Goal: Task Accomplishment & Management: Manage account settings

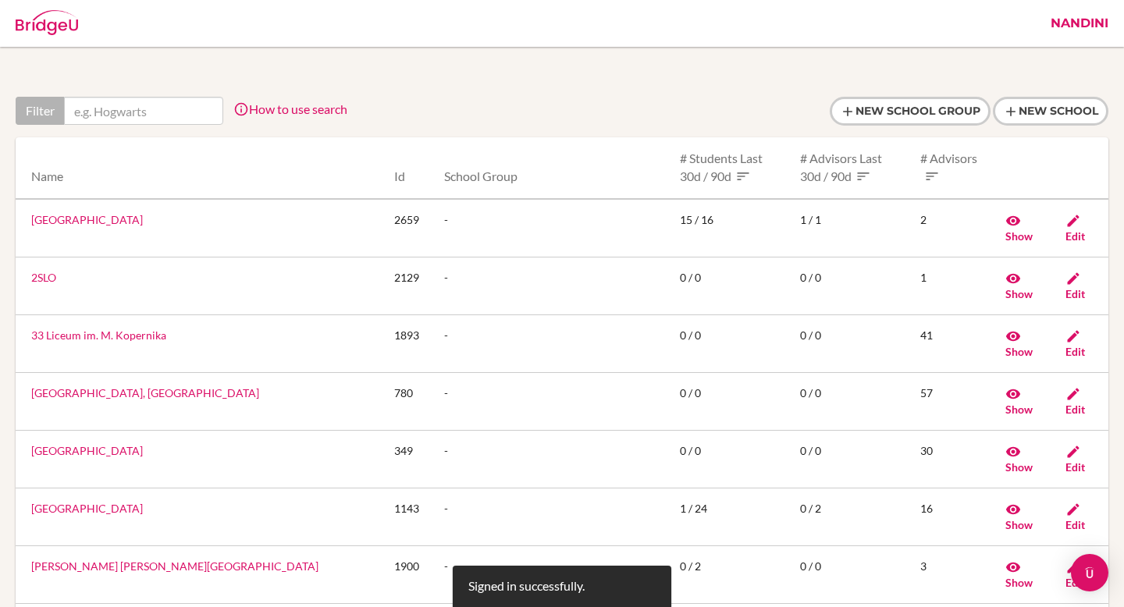
click at [1075, 29] on link "Nandini" at bounding box center [1079, 23] width 73 height 47
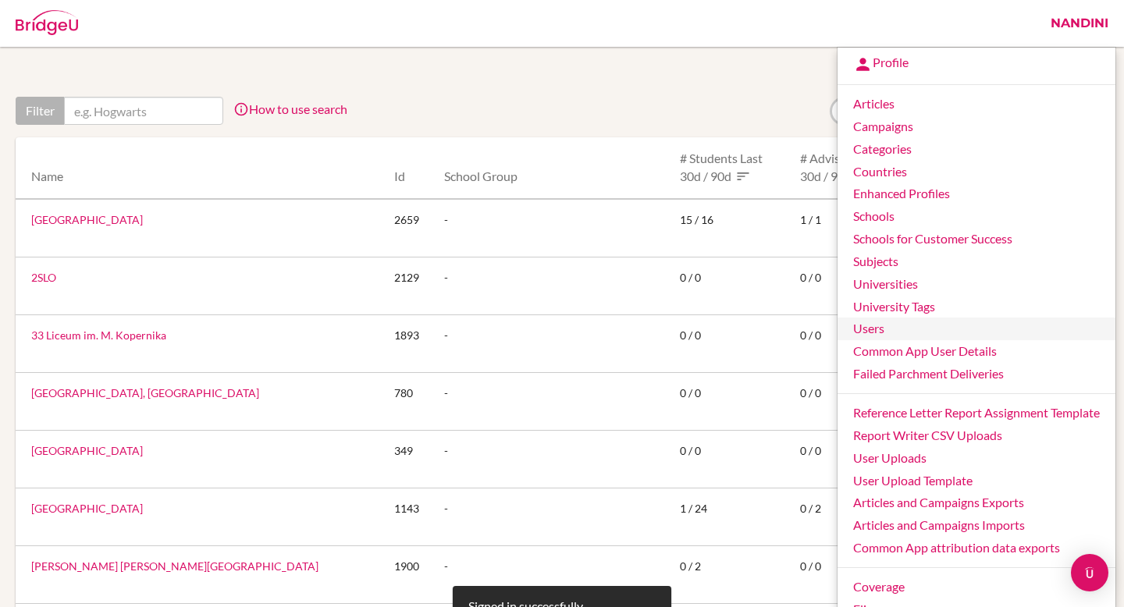
click at [860, 326] on link "Users" at bounding box center [977, 329] width 278 height 23
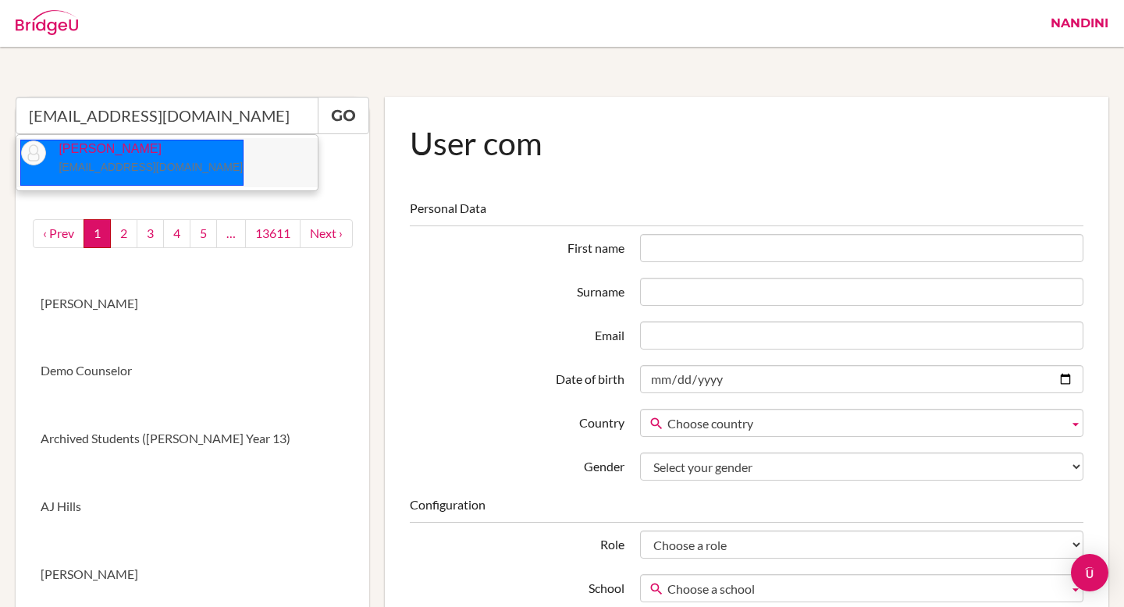
click at [157, 173] on li "Ashley Ross aross@crics.asia" at bounding box center [166, 162] width 301 height 49
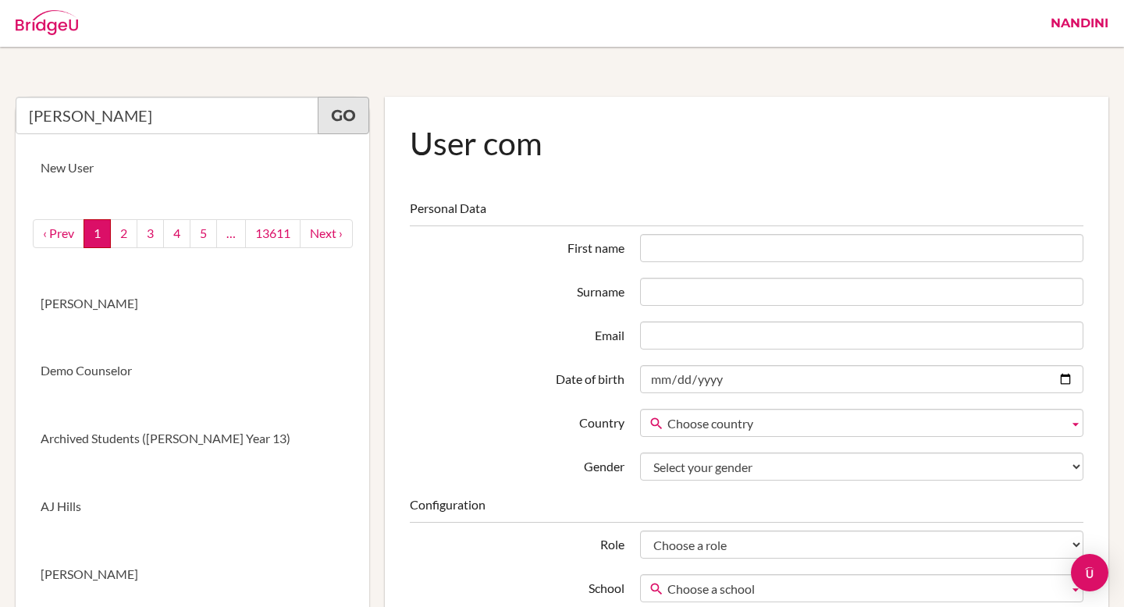
type input "Ashley Ross"
click at [339, 127] on link "Go" at bounding box center [344, 115] width 52 height 37
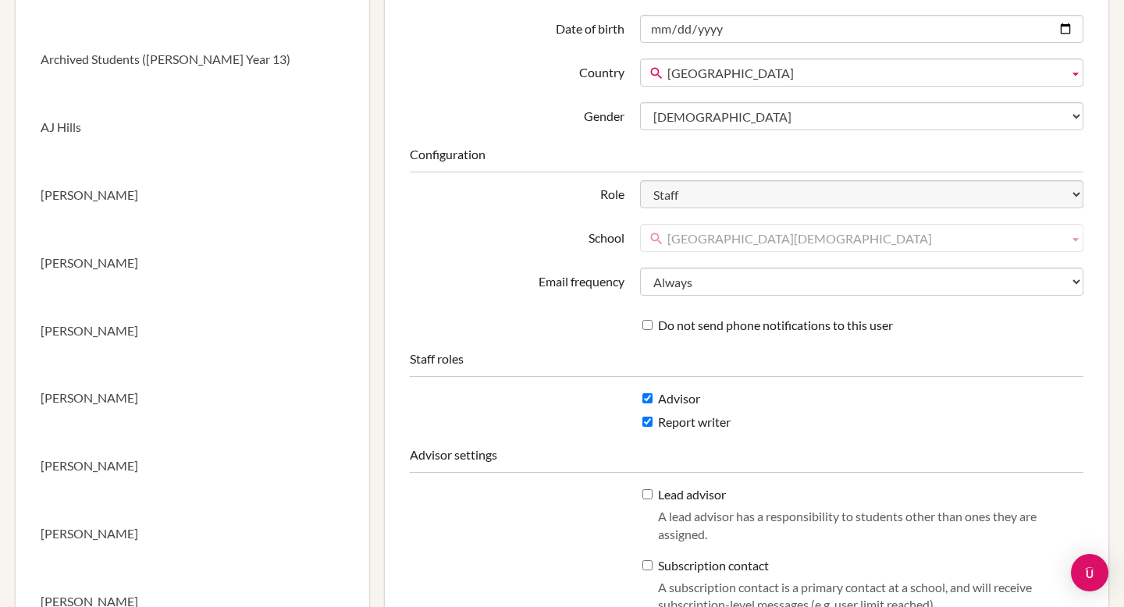
scroll to position [365, 0]
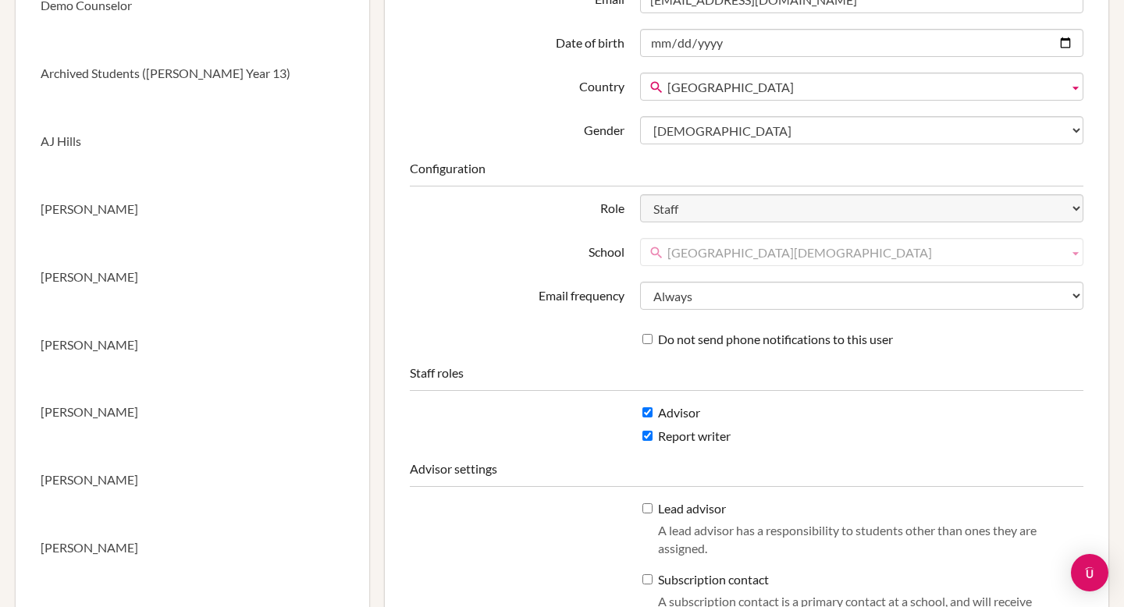
click at [762, 251] on span "[GEOGRAPHIC_DATA][DEMOGRAPHIC_DATA]" at bounding box center [865, 253] width 395 height 28
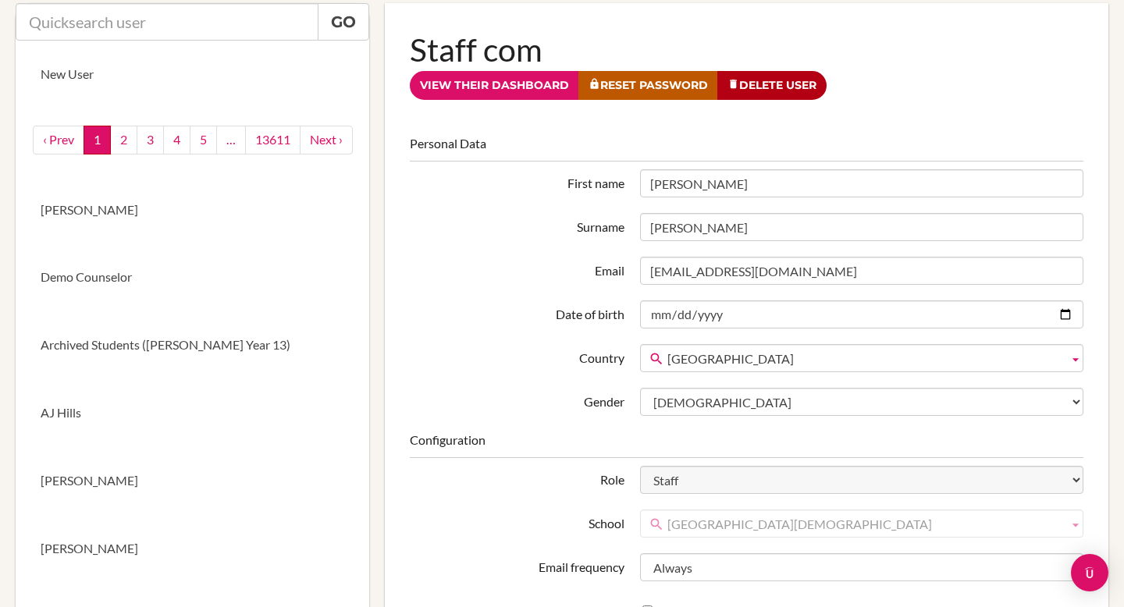
scroll to position [0, 0]
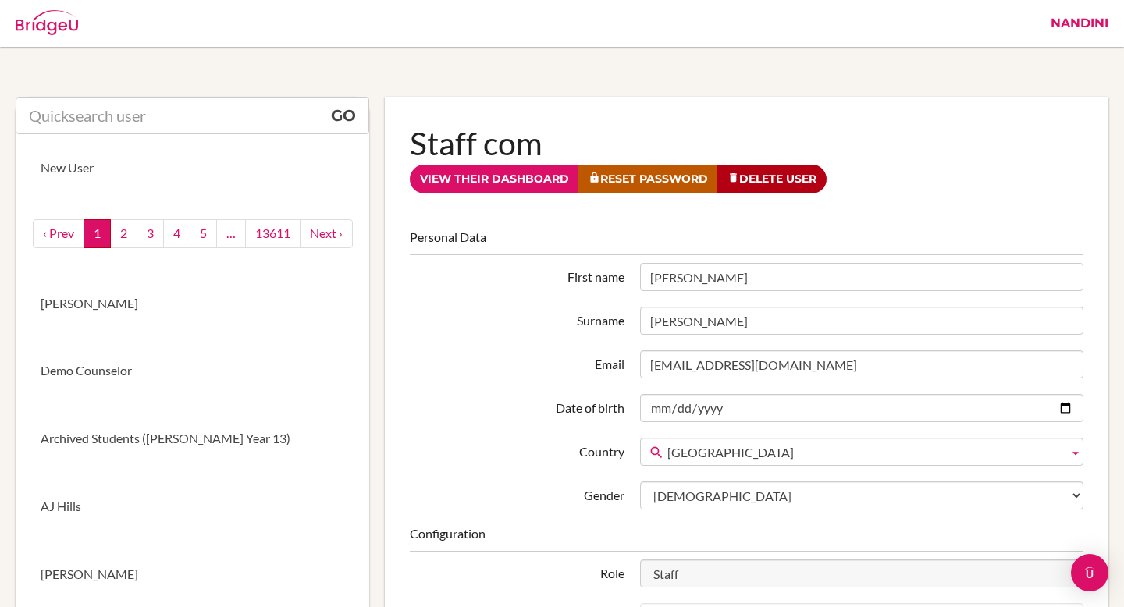
click at [1073, 21] on link "Nandini" at bounding box center [1079, 23] width 73 height 47
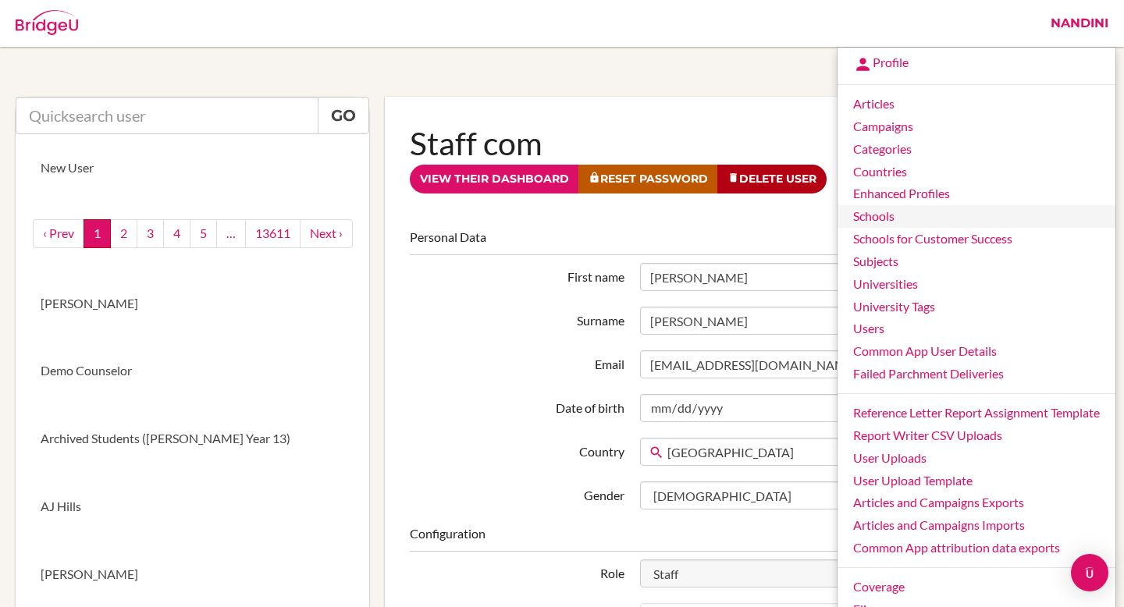
click at [872, 223] on link "Schools" at bounding box center [977, 216] width 278 height 23
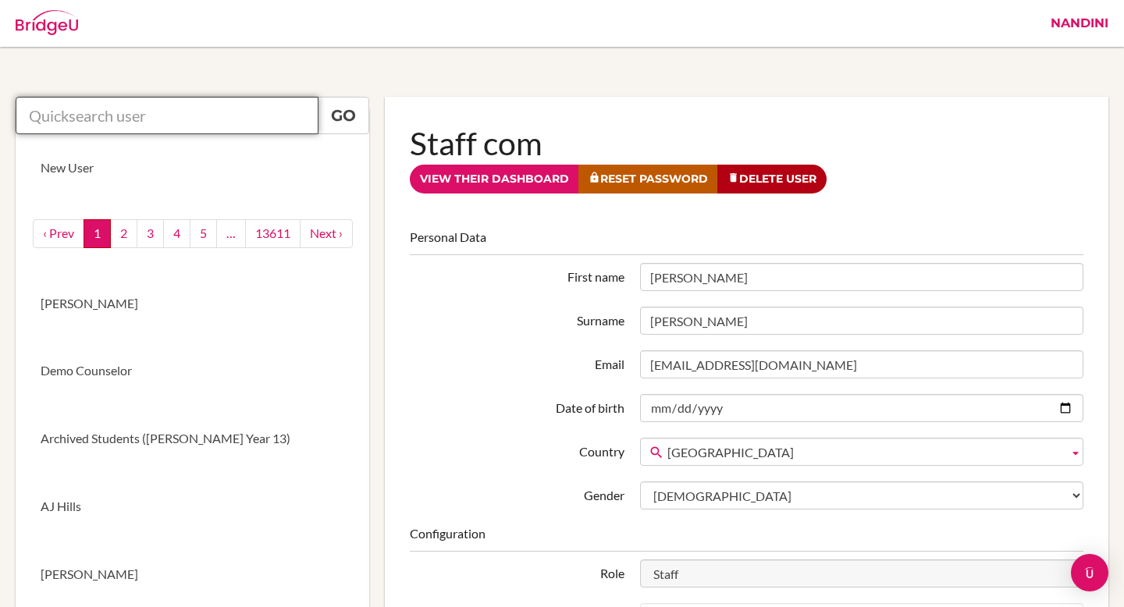
click at [137, 115] on input "text" at bounding box center [167, 115] width 303 height 37
type input "CHI"
click at [1077, 34] on link "Nandini" at bounding box center [1079, 23] width 73 height 47
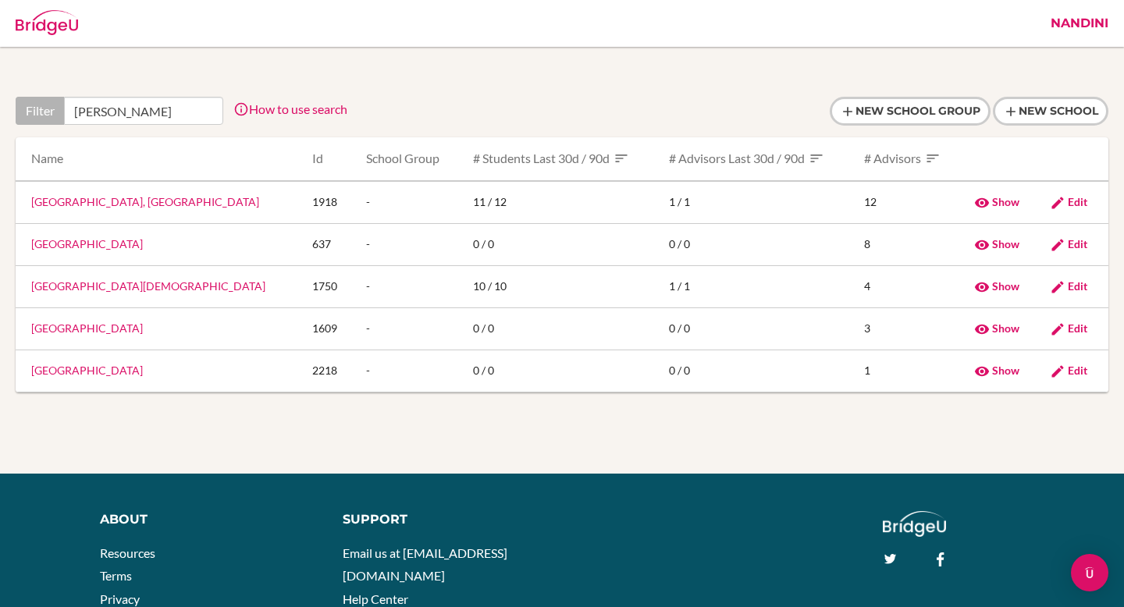
type input "CHIANG"
click at [141, 289] on link "Chiang Rai International Christian School" at bounding box center [148, 286] width 234 height 13
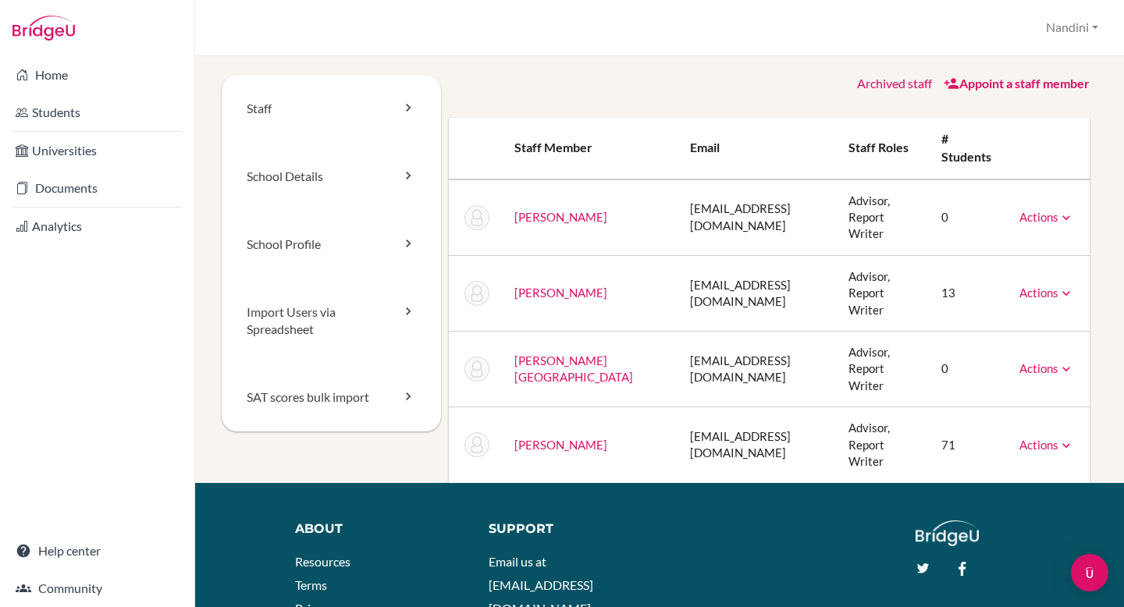
scroll to position [2, 0]
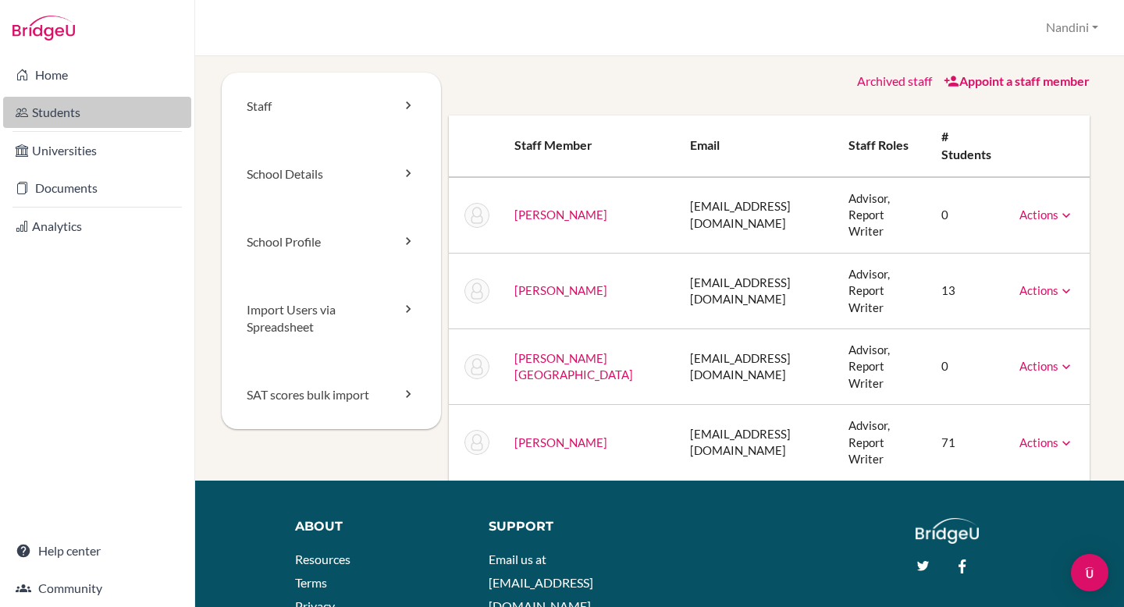
click at [91, 109] on link "Students" at bounding box center [97, 112] width 188 height 31
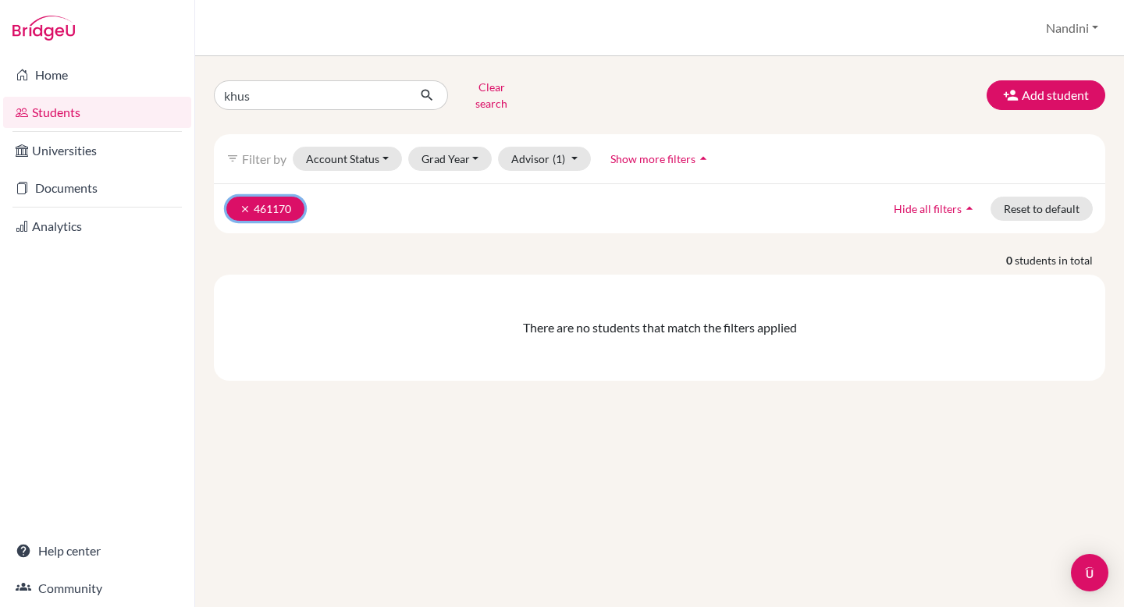
click at [245, 204] on icon "clear" at bounding box center [245, 209] width 11 height 11
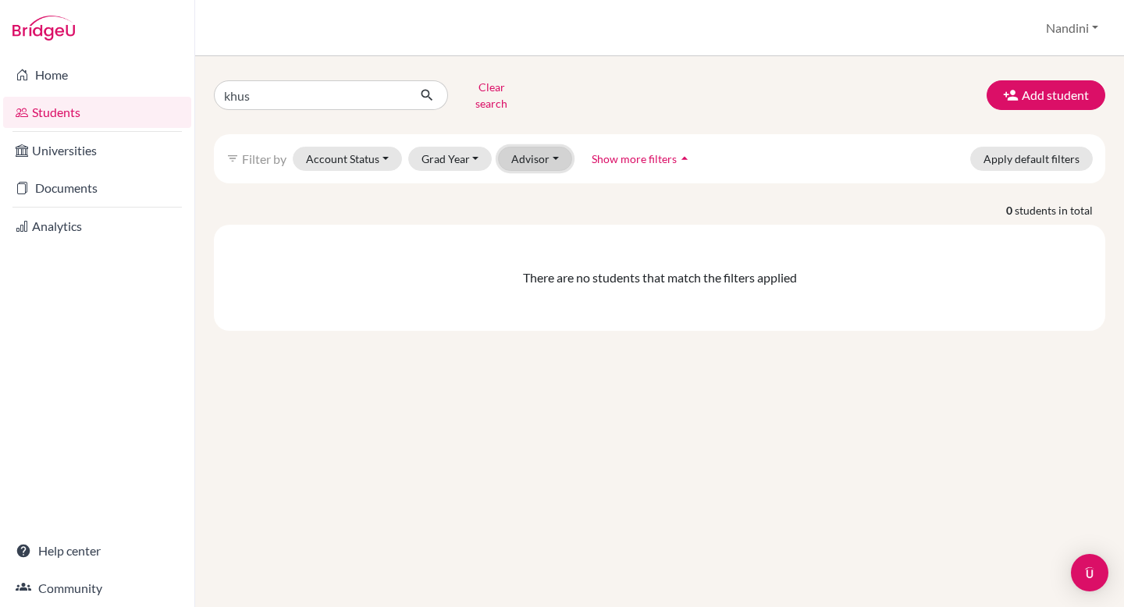
click at [526, 158] on button "Advisor" at bounding box center [535, 159] width 74 height 24
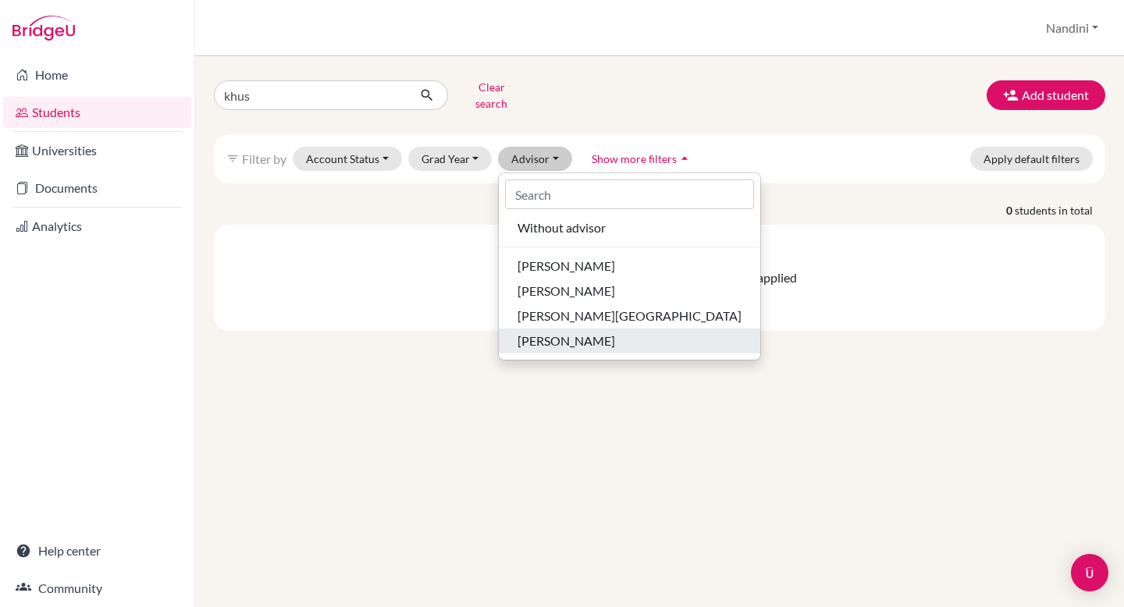
click at [554, 332] on span "[PERSON_NAME]" at bounding box center [567, 341] width 98 height 19
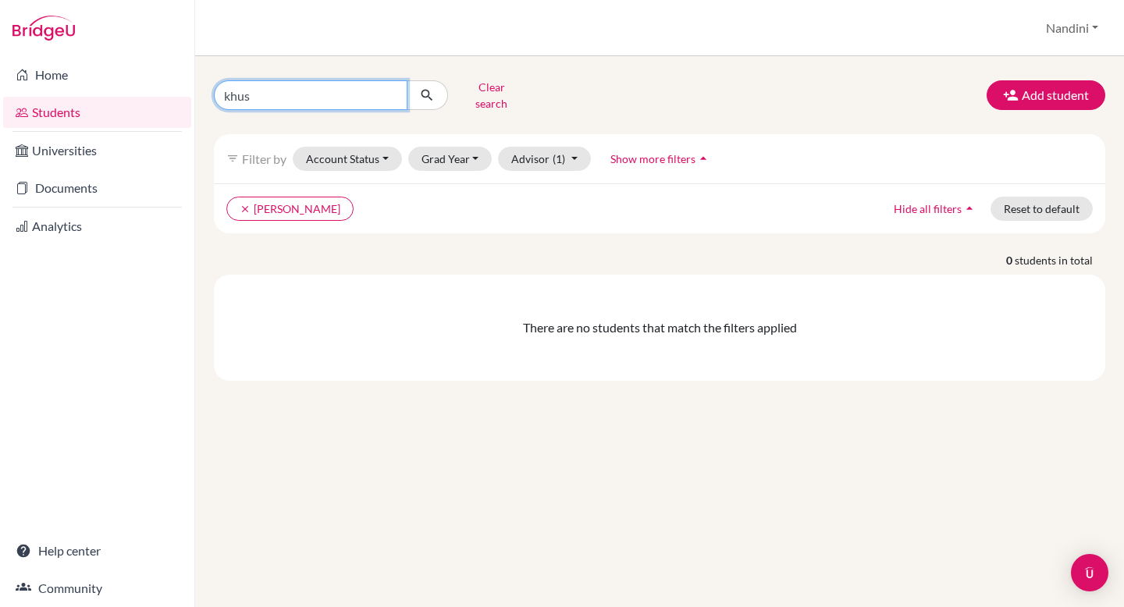
click at [361, 88] on input "khus" at bounding box center [311, 95] width 194 height 30
click at [395, 87] on input "khus" at bounding box center [311, 95] width 194 height 30
click at [391, 90] on input "khus" at bounding box center [311, 95] width 194 height 30
click at [468, 91] on button "Clear search" at bounding box center [491, 95] width 87 height 41
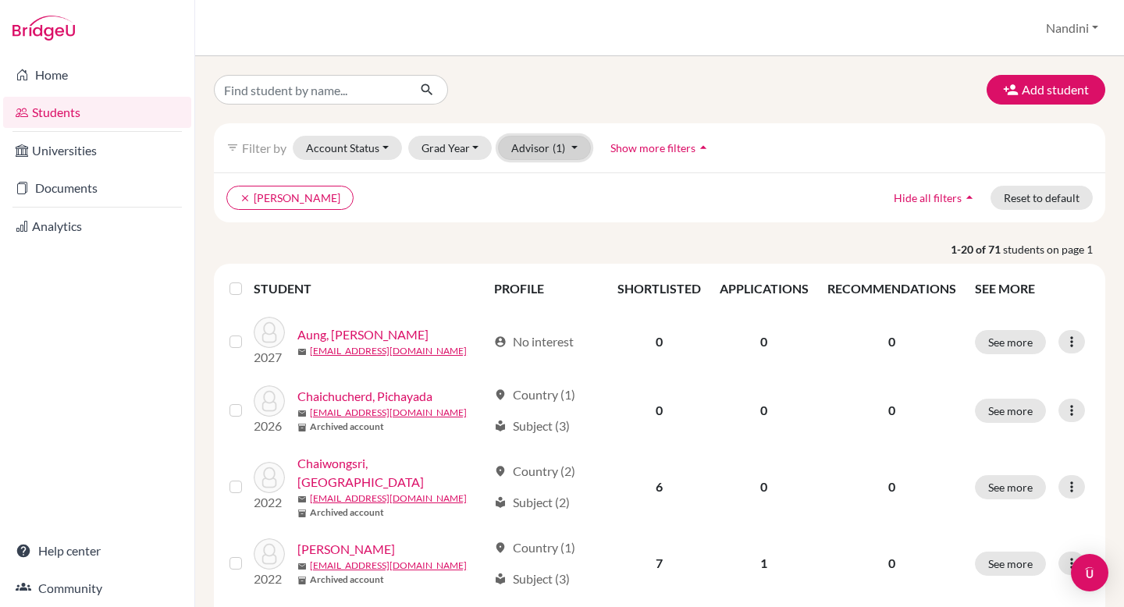
click at [550, 155] on button "Advisor (1)" at bounding box center [544, 148] width 93 height 24
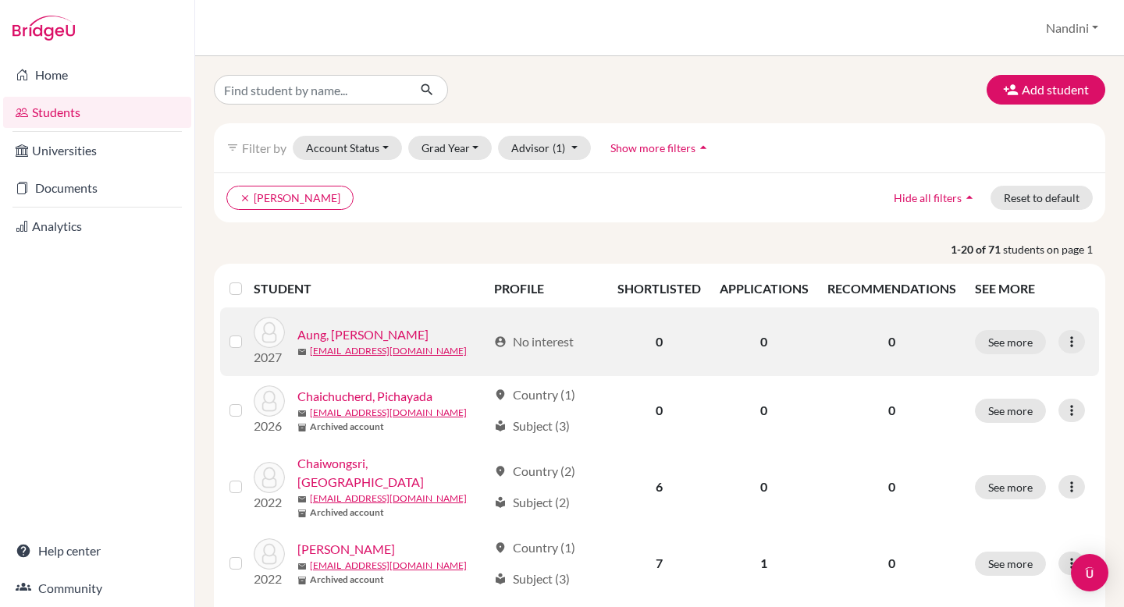
click at [326, 338] on link "Aung, [PERSON_NAME]" at bounding box center [362, 335] width 131 height 19
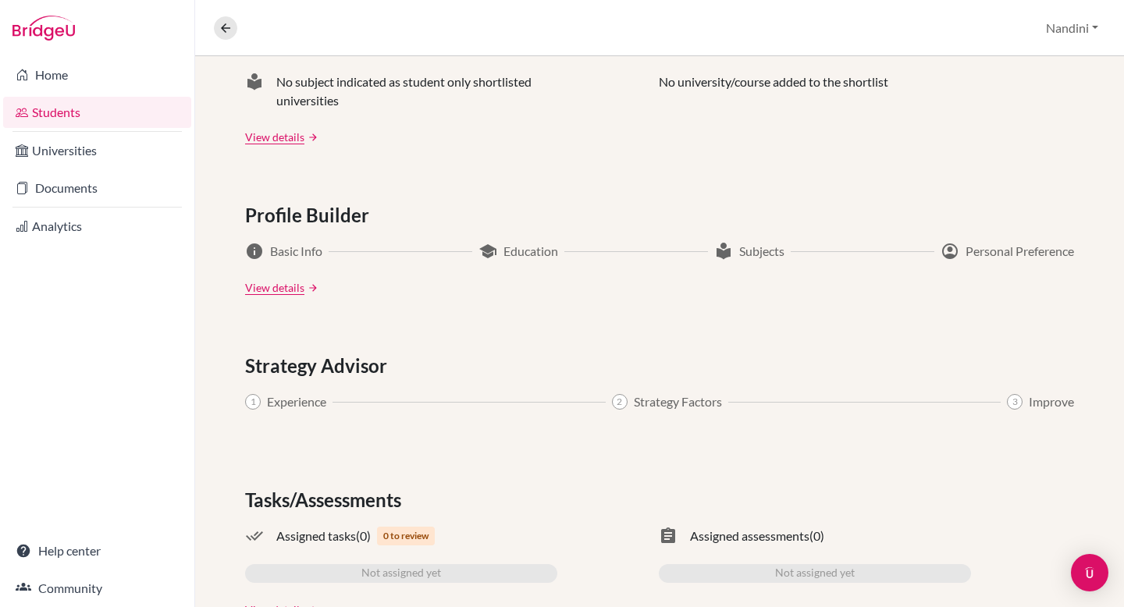
scroll to position [723, 0]
